Goal: Transaction & Acquisition: Purchase product/service

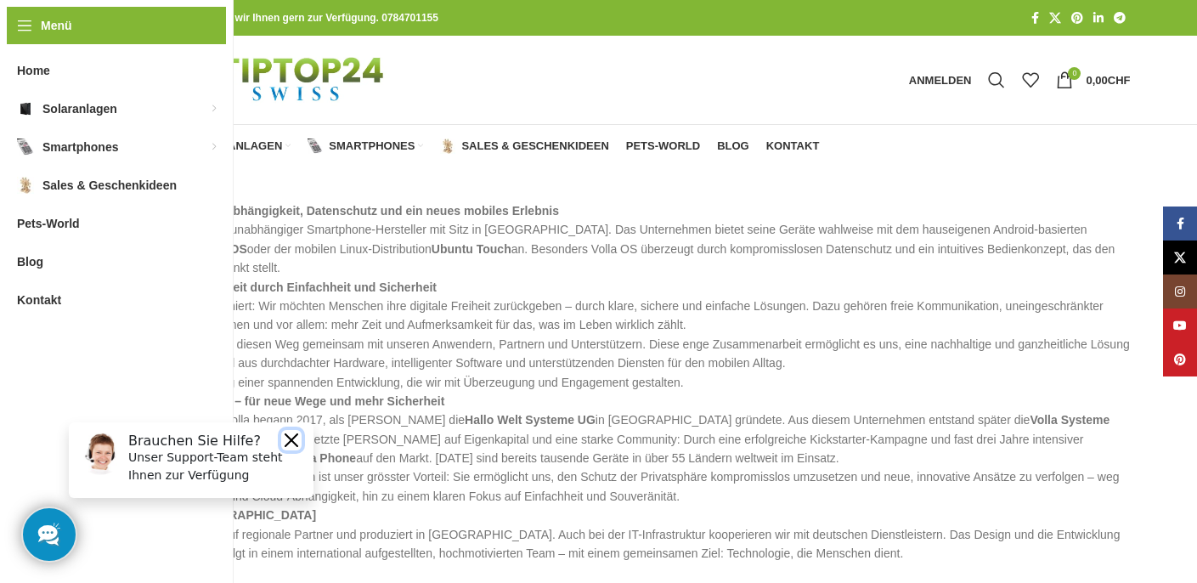
drag, startPoint x: 293, startPoint y: 436, endPoint x: 356, endPoint y: 835, distance: 404.1
click at [293, 436] on button "Close" at bounding box center [291, 440] width 20 height 20
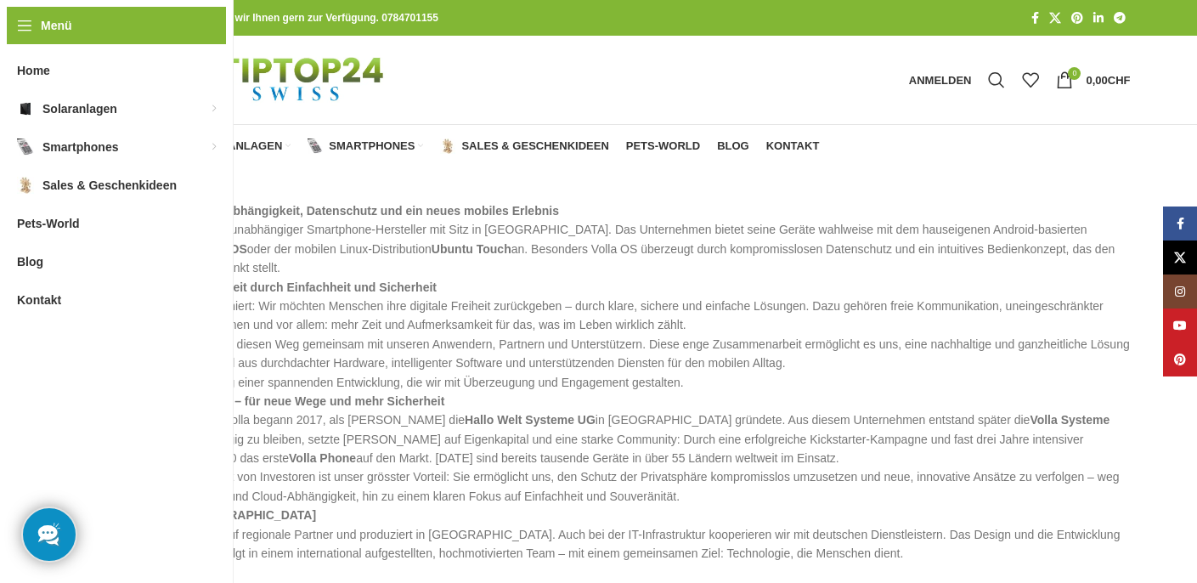
scroll to position [5, 0]
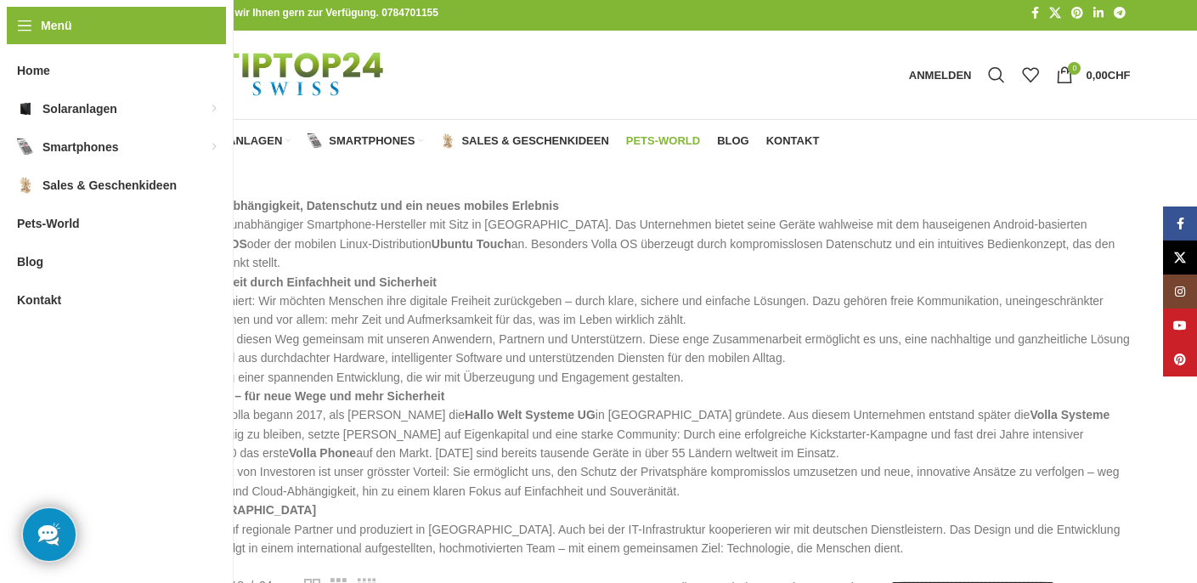
click at [658, 138] on span "Pets-World" at bounding box center [663, 141] width 74 height 14
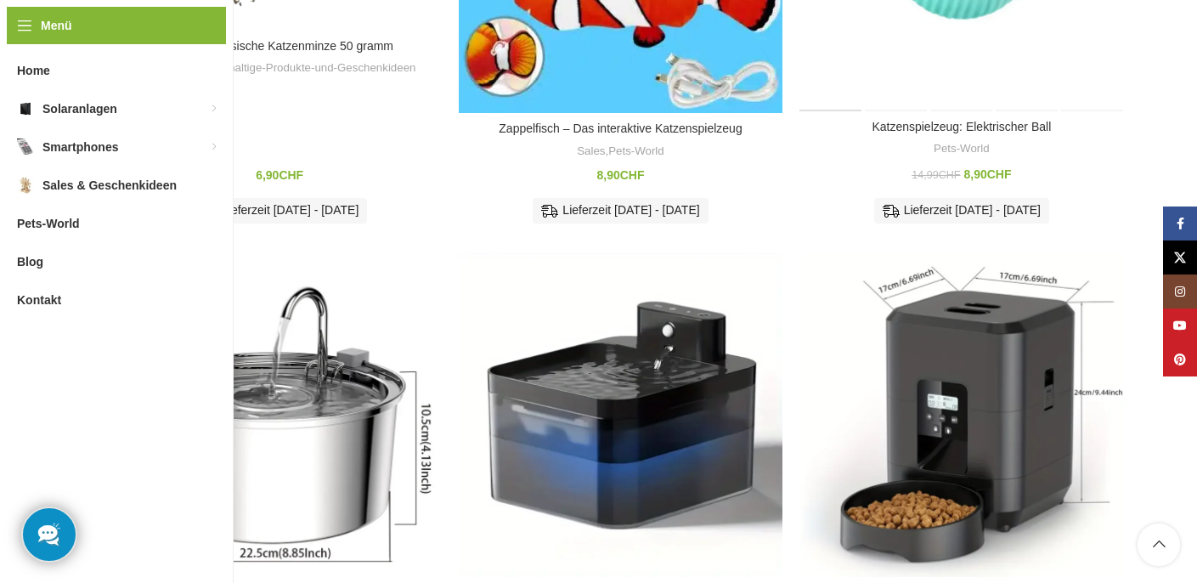
scroll to position [760, 0]
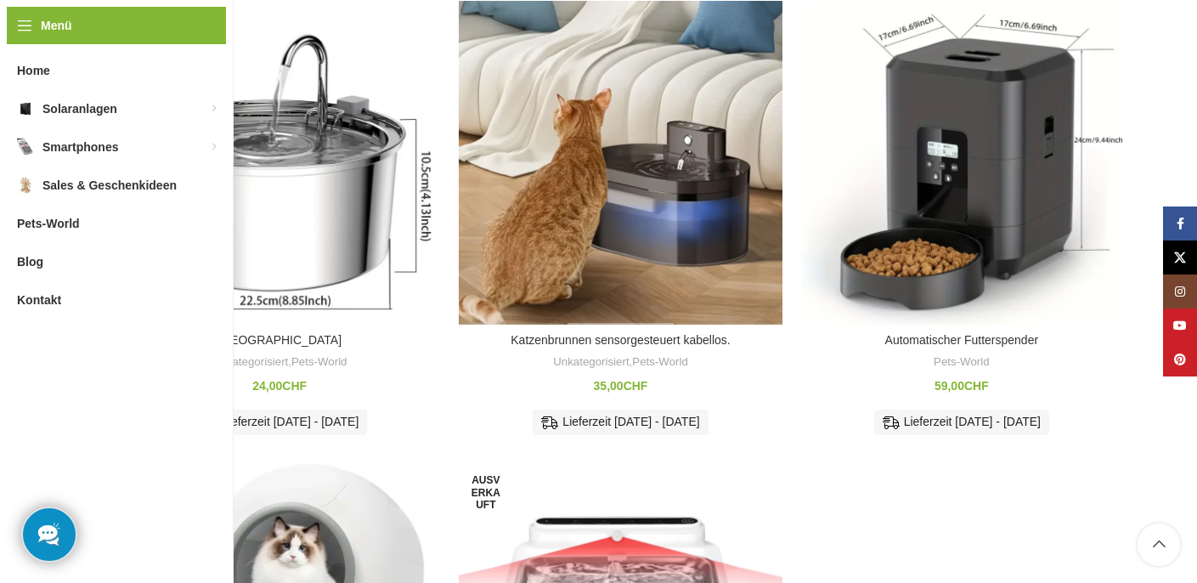
click at [607, 169] on div "Katzenbrunnen sensorgesteuert kabellos." at bounding box center [620, 163] width 108 height 324
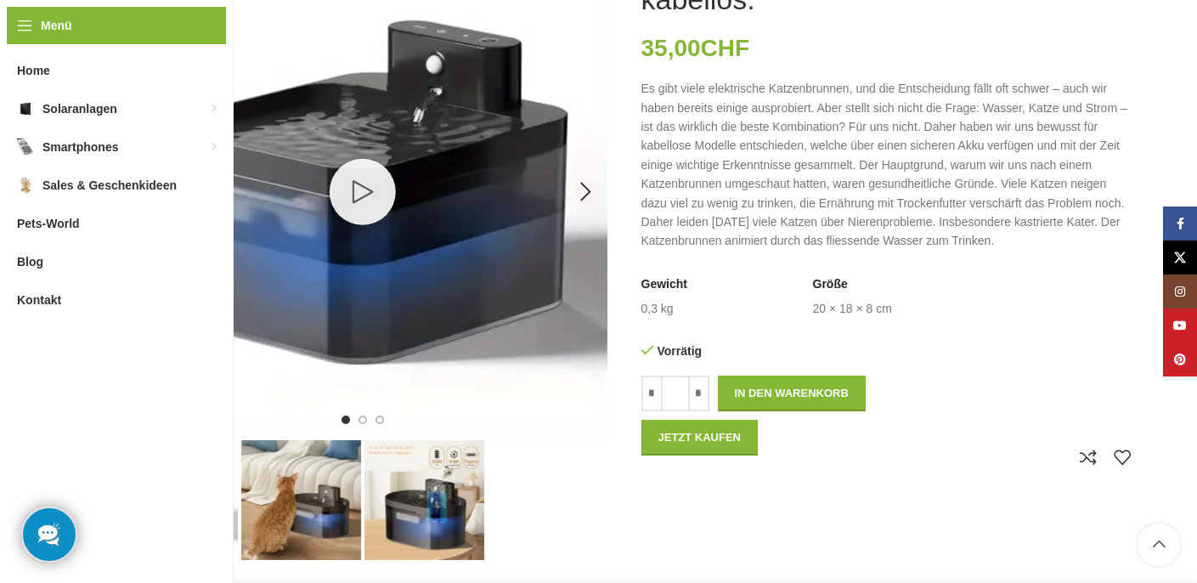
scroll to position [311, 0]
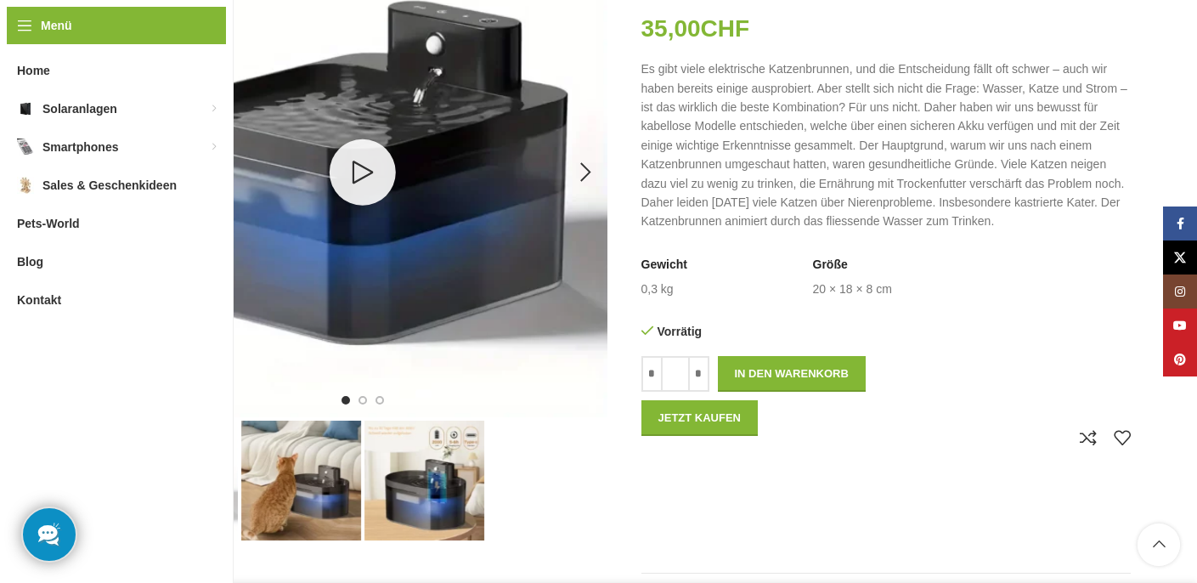
click at [384, 170] on link "1 / 3" at bounding box center [362, 172] width 66 height 66
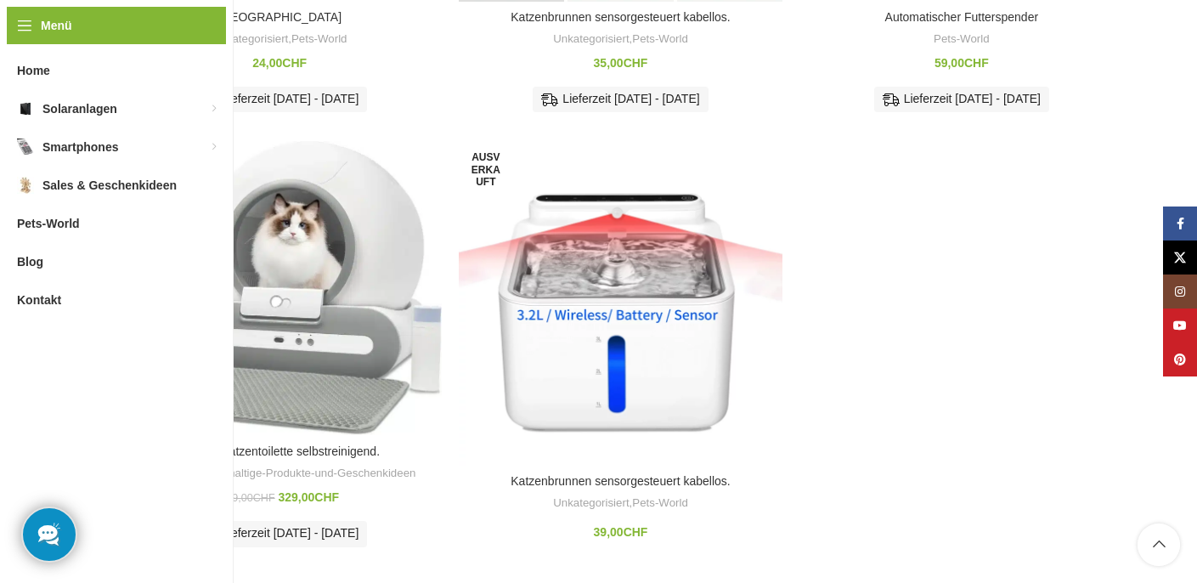
scroll to position [1169, 0]
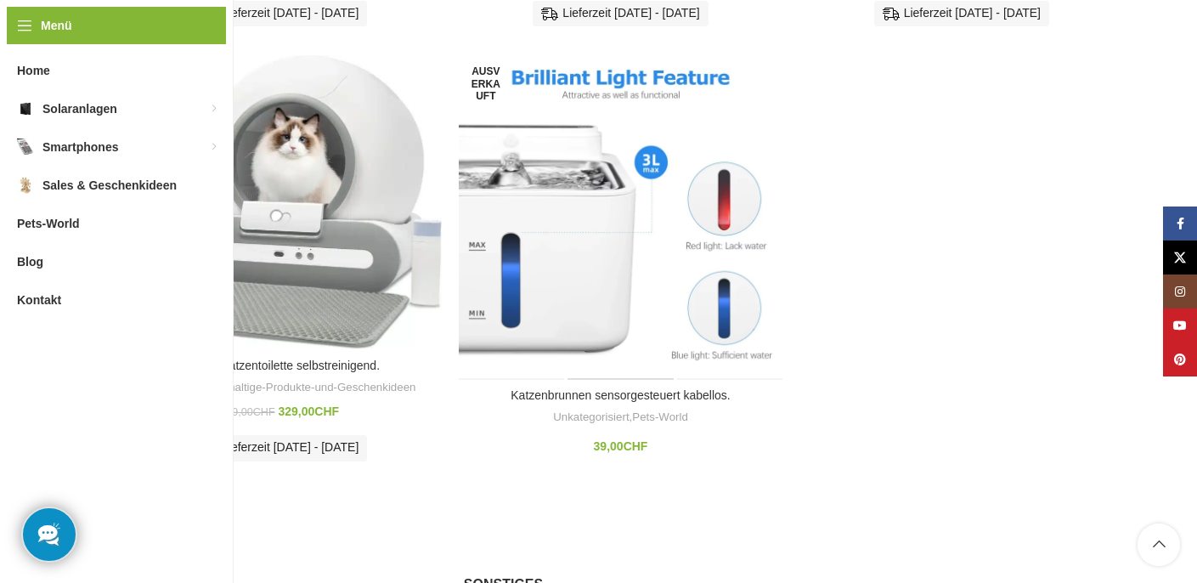
click at [628, 236] on div "Katzenbrunnen sensorgesteuert kabellos." at bounding box center [620, 217] width 108 height 324
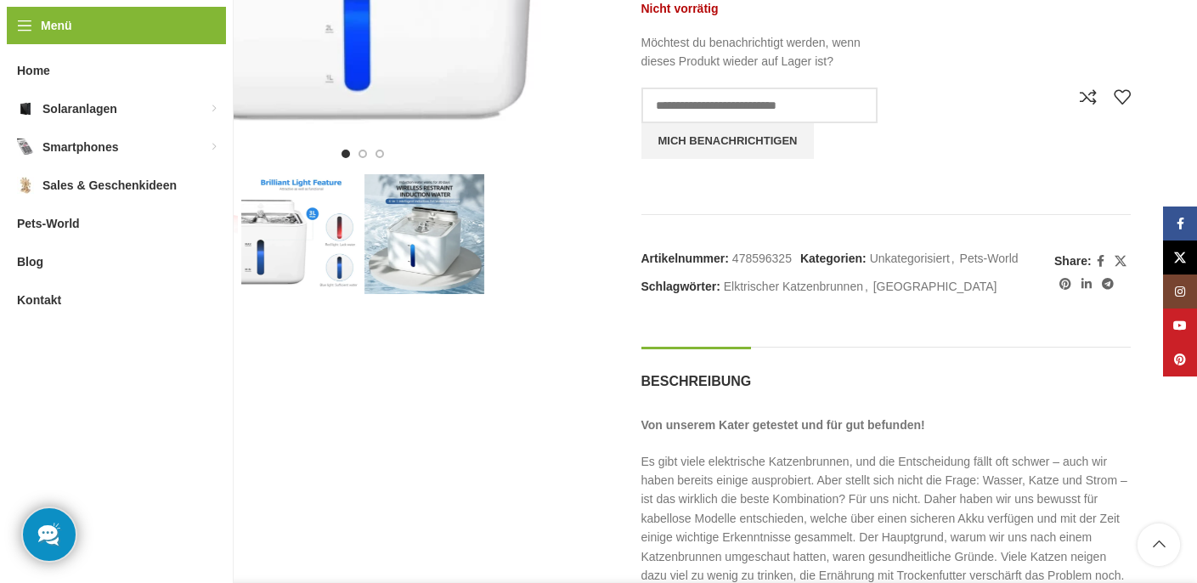
scroll to position [77, 0]
